Goal: Information Seeking & Learning: Learn about a topic

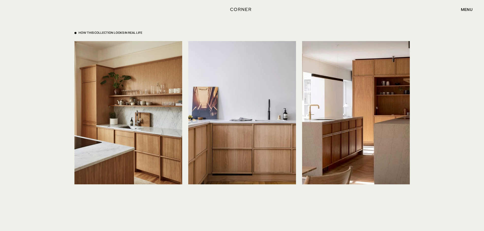
scroll to position [1168, 0]
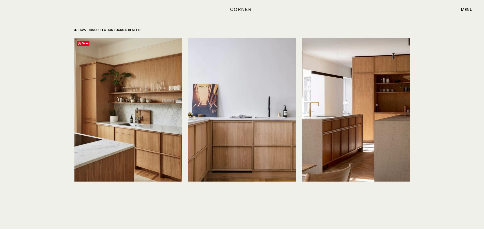
click at [121, 128] on img at bounding box center [128, 109] width 108 height 143
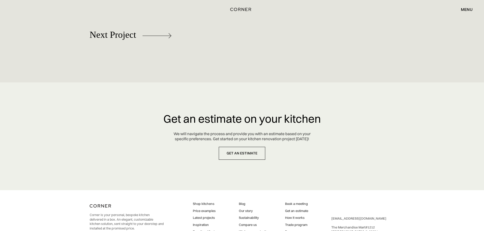
scroll to position [2335, 0]
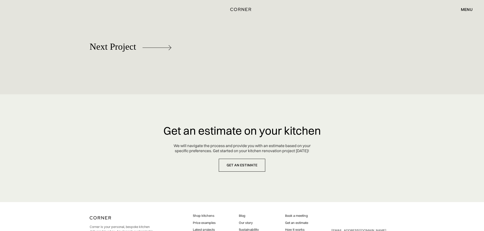
click at [469, 8] on div "menu" at bounding box center [467, 9] width 12 height 4
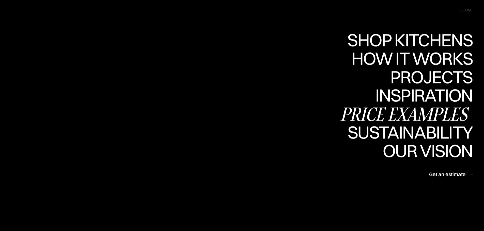
click at [420, 111] on div "Price examples" at bounding box center [405, 114] width 133 height 18
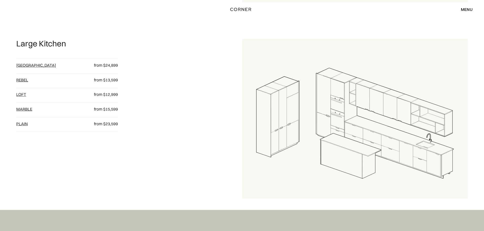
scroll to position [635, 0]
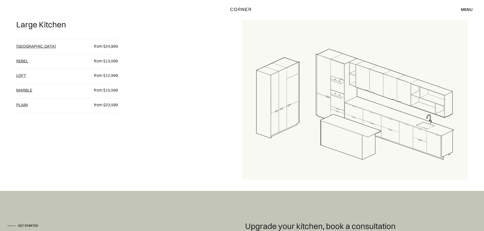
click at [23, 104] on link "plain" at bounding box center [21, 104] width 11 height 5
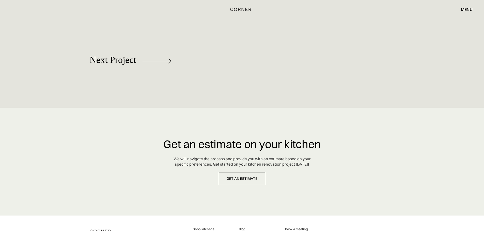
scroll to position [2460, 0]
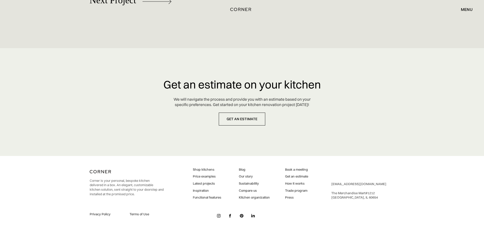
click at [471, 7] on div "menu close" at bounding box center [463, 9] width 17 height 9
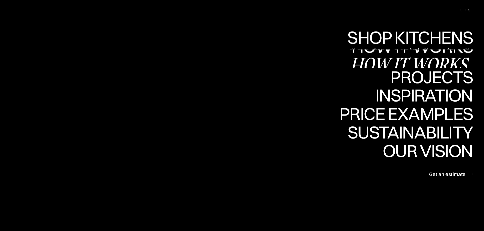
click at [424, 41] on link "Shop Kitchens Shop Kitchens" at bounding box center [409, 40] width 128 height 19
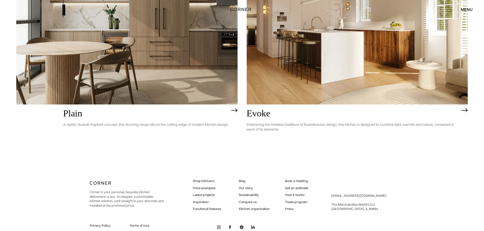
scroll to position [1651, 0]
